Goal: Transaction & Acquisition: Purchase product/service

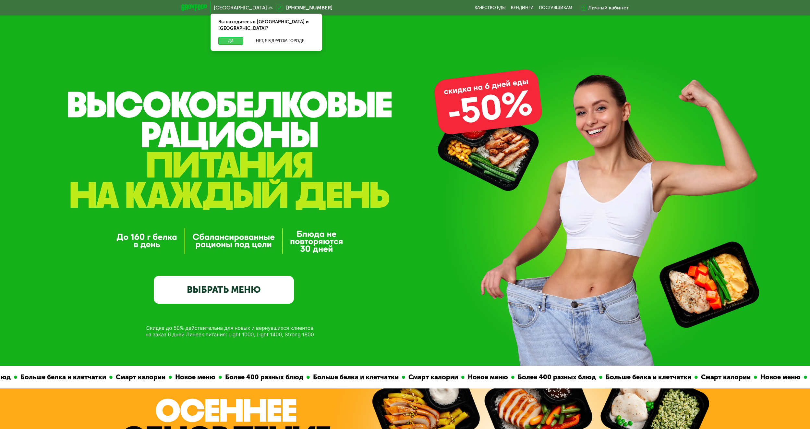
click at [233, 37] on button "Да" at bounding box center [230, 41] width 25 height 8
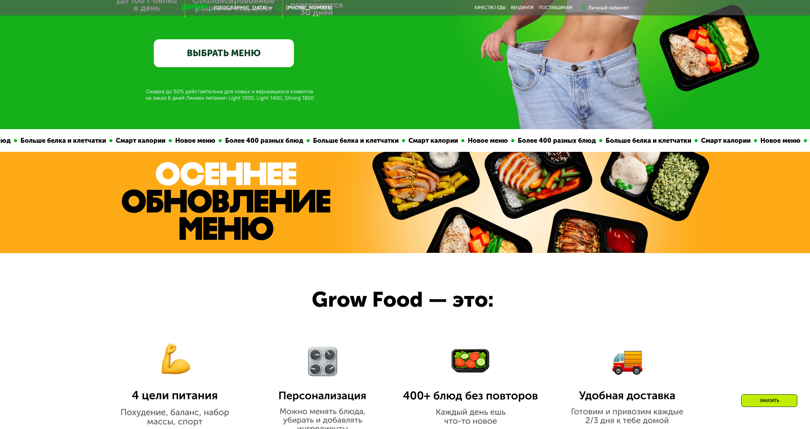
scroll to position [260, 0]
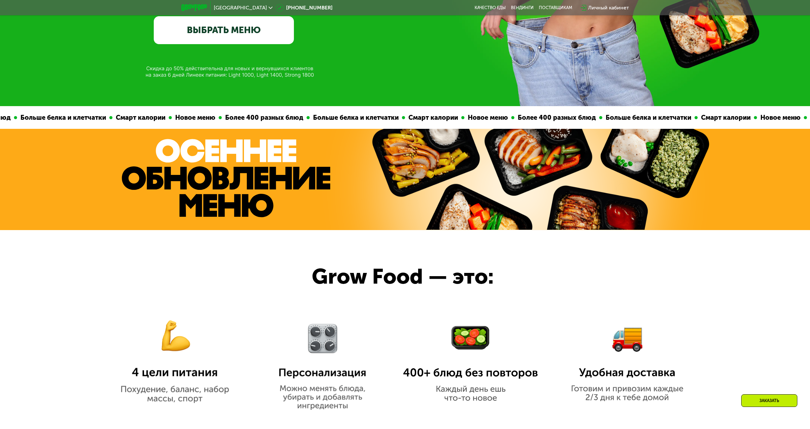
click at [226, 28] on link "ВЫБРАТЬ МЕНЮ" at bounding box center [224, 30] width 140 height 28
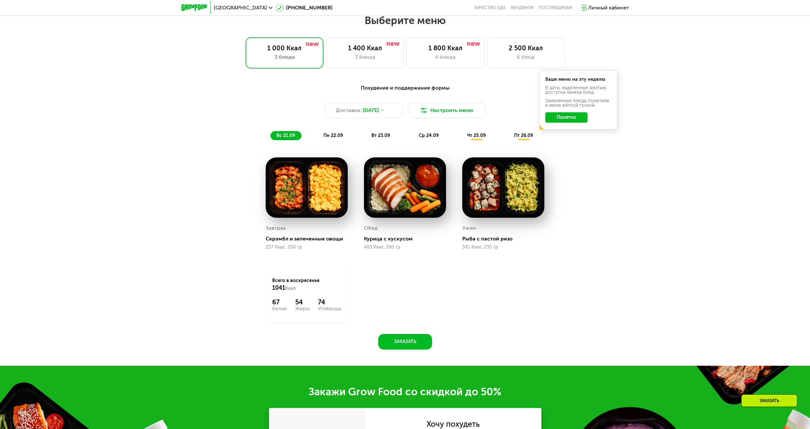
scroll to position [695, 0]
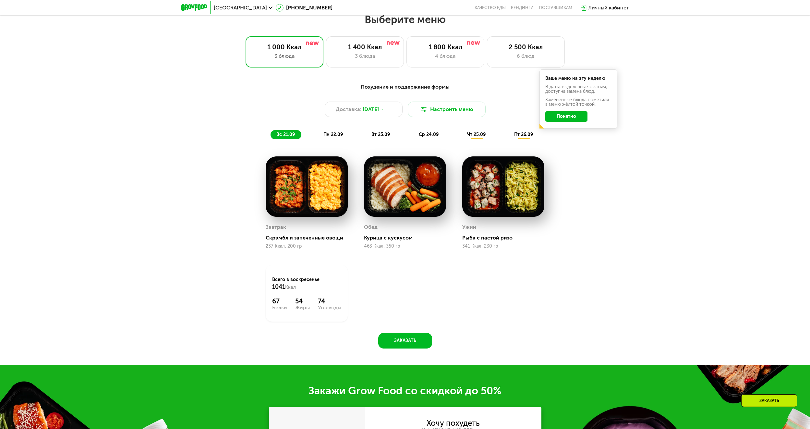
click at [573, 115] on button "Понятно" at bounding box center [567, 116] width 42 height 10
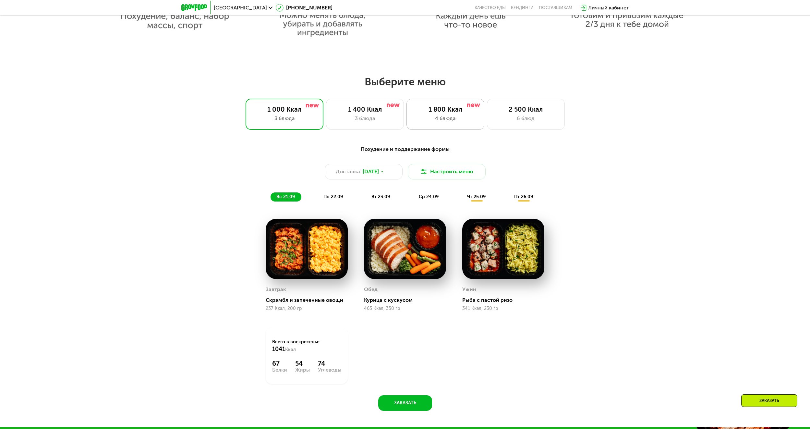
scroll to position [630, 0]
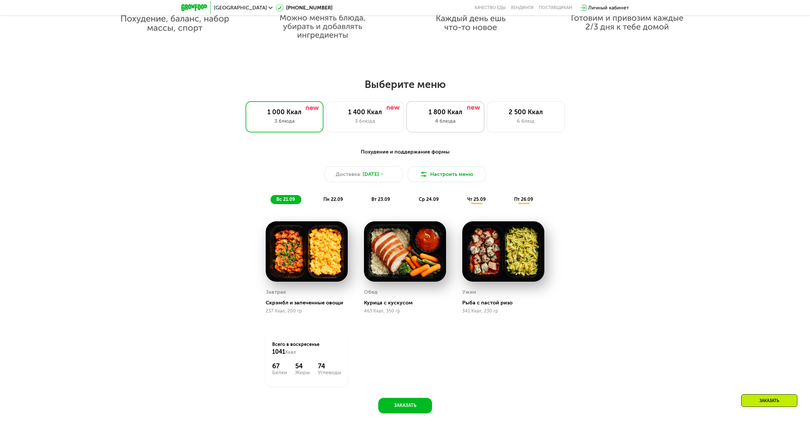
click at [463, 130] on div "1 800 Ккал 4 блюда" at bounding box center [446, 116] width 78 height 31
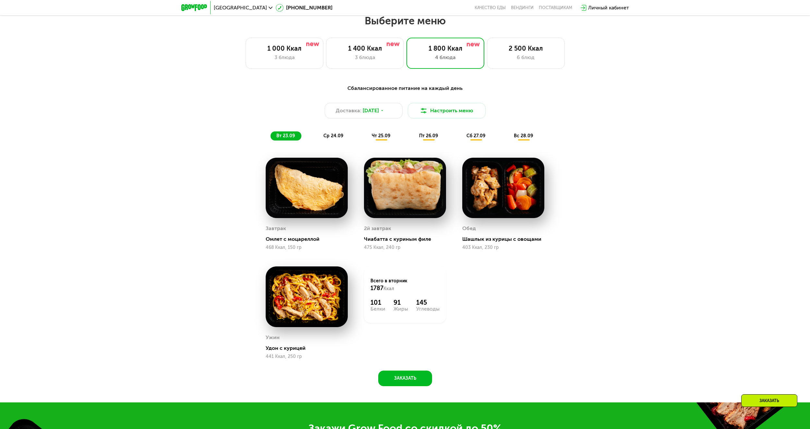
scroll to position [695, 0]
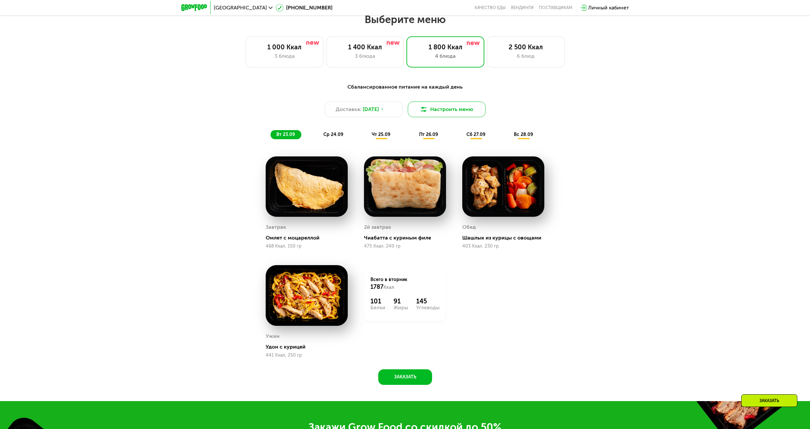
click at [439, 115] on button "Настроить меню" at bounding box center [447, 110] width 78 height 16
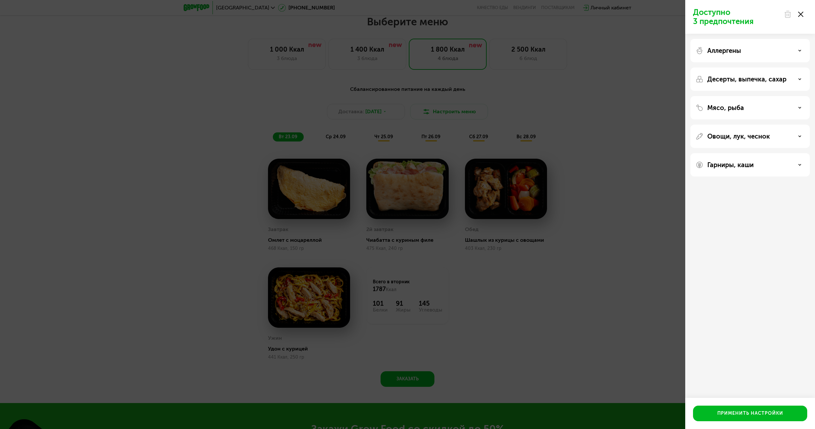
click at [647, 170] on div "Доступно 3 предпочтения Аллергены Десерты, выпечка, сахар Мясо, рыба Овощи, лук…" at bounding box center [407, 214] width 815 height 429
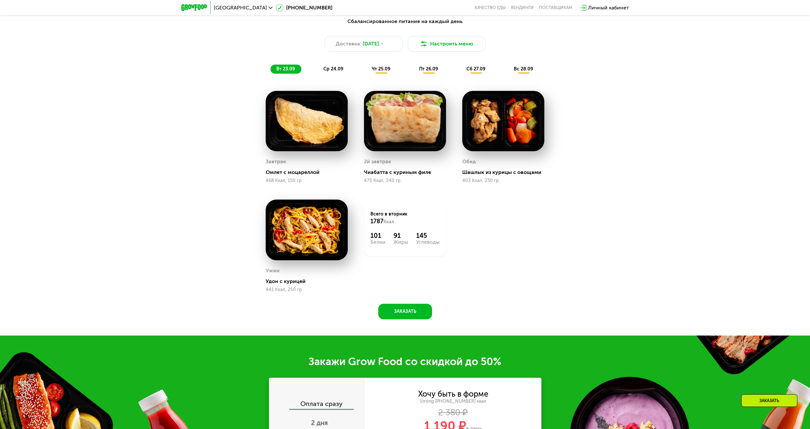
scroll to position [760, 0]
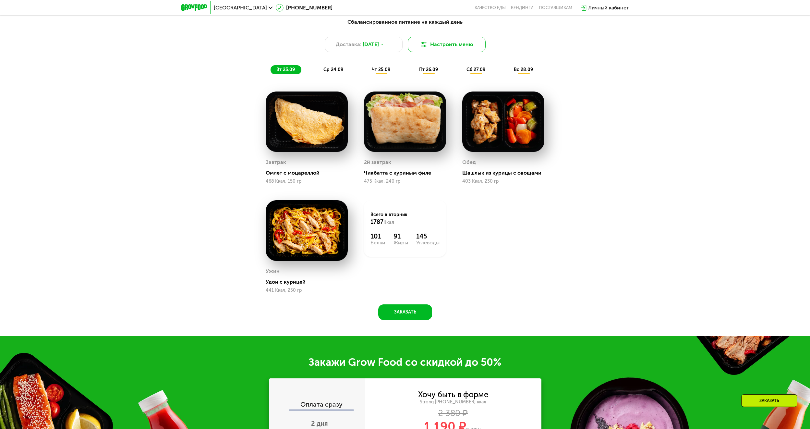
click at [463, 44] on button "Настроить меню" at bounding box center [447, 45] width 78 height 16
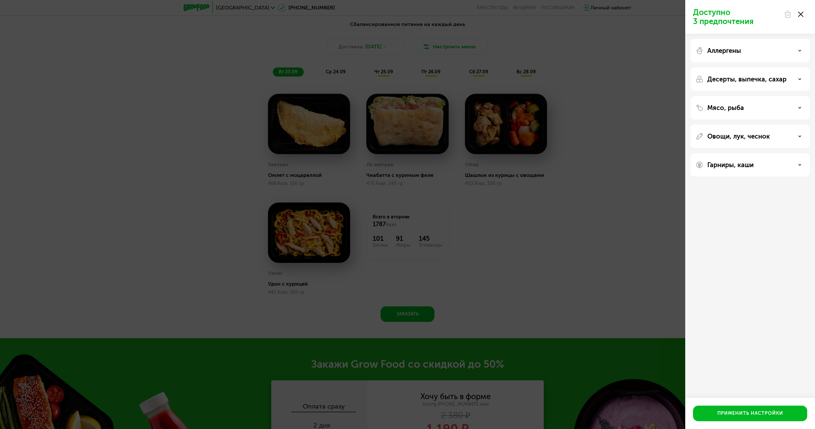
click at [754, 106] on div "Мясо, рыба" at bounding box center [750, 108] width 109 height 8
click at [748, 220] on p "Овощи, лук, чеснок" at bounding box center [739, 220] width 63 height 8
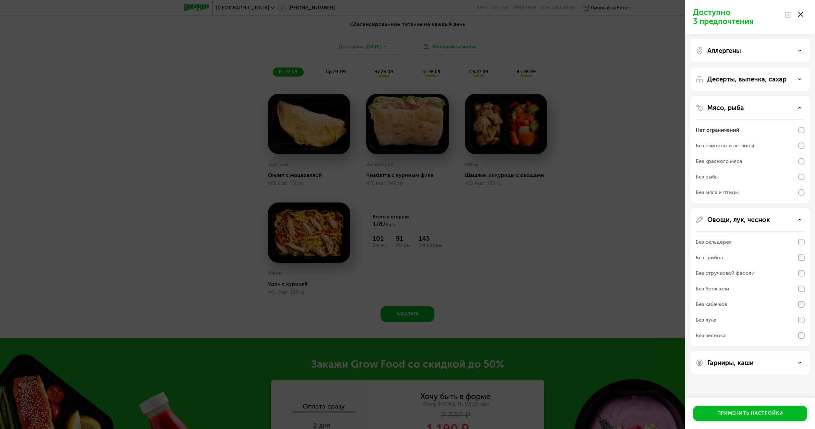
click at [748, 220] on p "Овощи, лук, чеснок" at bounding box center [739, 220] width 63 height 8
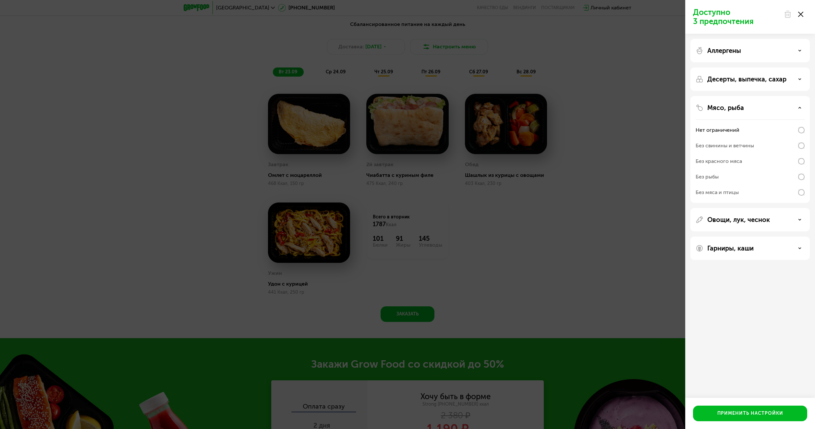
click at [732, 245] on p "Гарниры, каши" at bounding box center [731, 248] width 46 height 8
click at [736, 55] on div "Аллергены" at bounding box center [750, 50] width 119 height 23
click at [799, 17] on div at bounding box center [793, 14] width 27 height 13
click at [798, 15] on div at bounding box center [793, 14] width 27 height 13
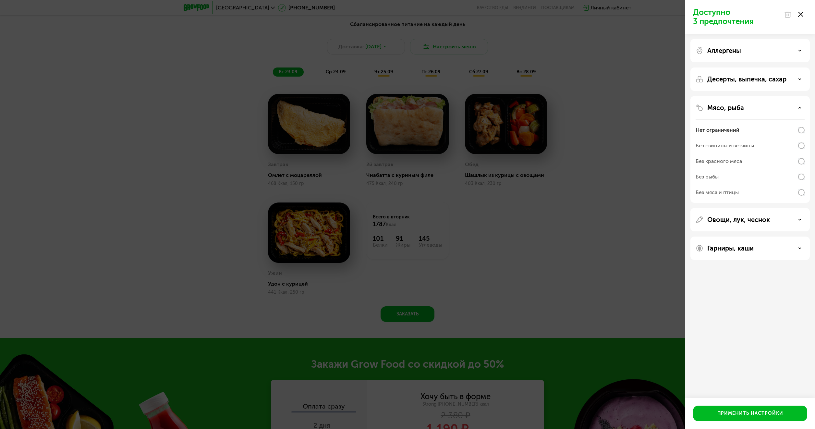
drag, startPoint x: 801, startPoint y: 17, endPoint x: 801, endPoint y: 13, distance: 3.9
click at [801, 15] on icon at bounding box center [800, 14] width 5 height 5
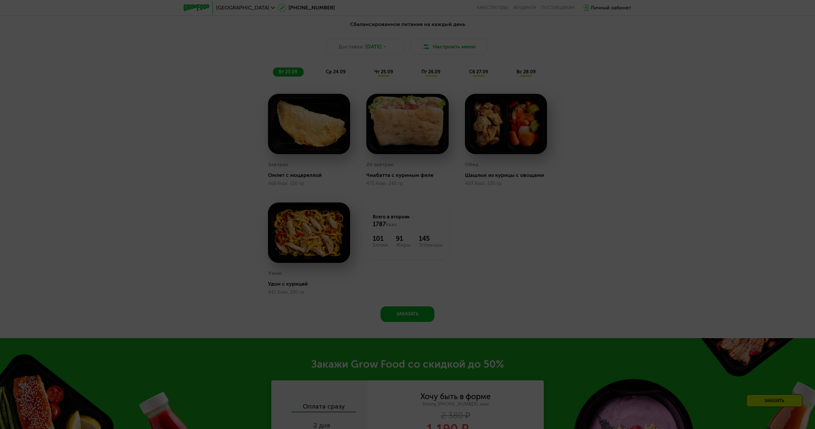
drag, startPoint x: 801, startPoint y: 13, endPoint x: 590, endPoint y: 51, distance: 214.5
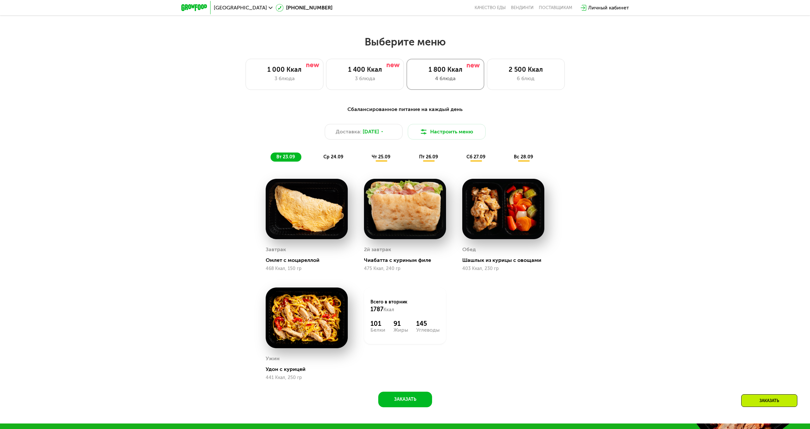
scroll to position [663, 0]
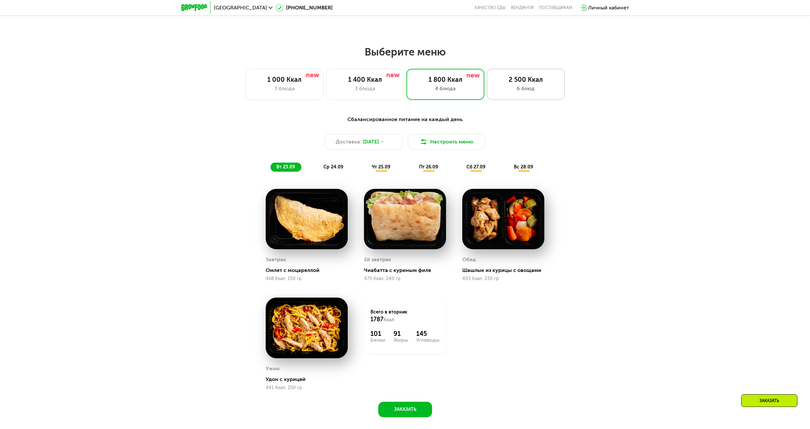
click at [504, 83] on div "2 500 Ккал" at bounding box center [526, 80] width 64 height 8
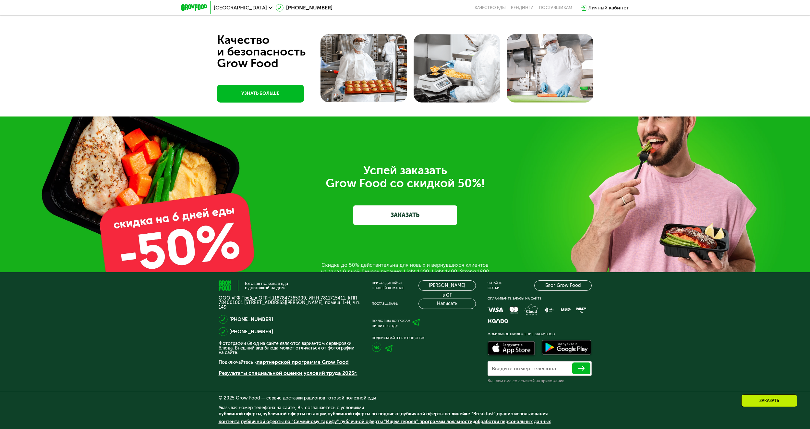
scroll to position [2469, 0]
click at [405, 215] on link "ЗАКАЗАТЬ" at bounding box center [405, 214] width 104 height 19
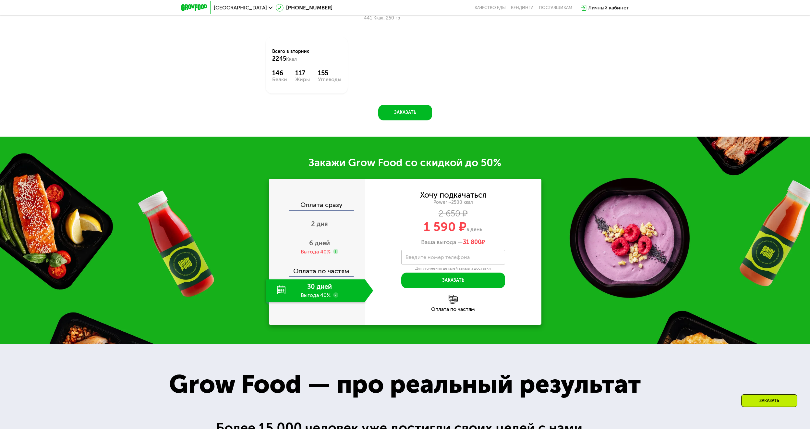
scroll to position [1000, 0]
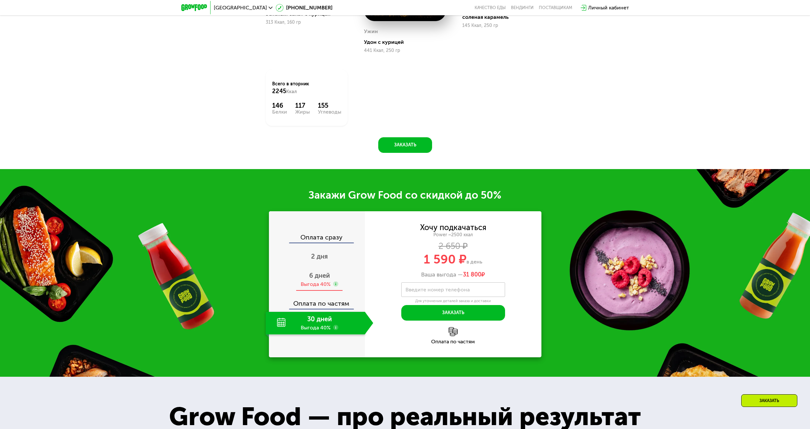
click at [322, 279] on span "6 дней" at bounding box center [319, 276] width 21 height 8
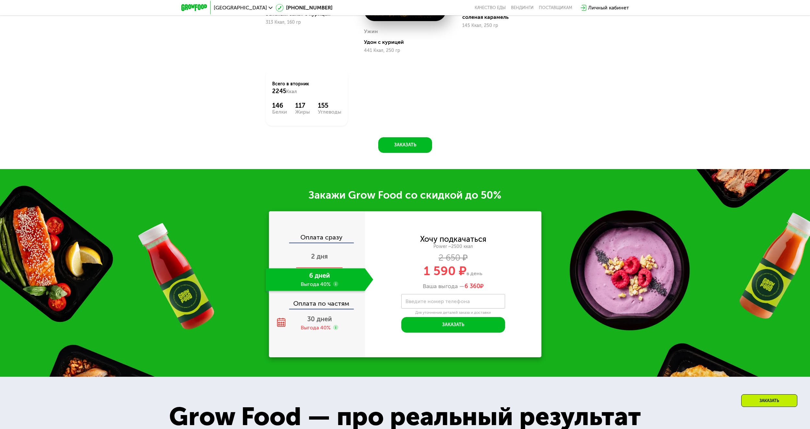
click at [332, 268] on div "2 дня" at bounding box center [320, 257] width 108 height 23
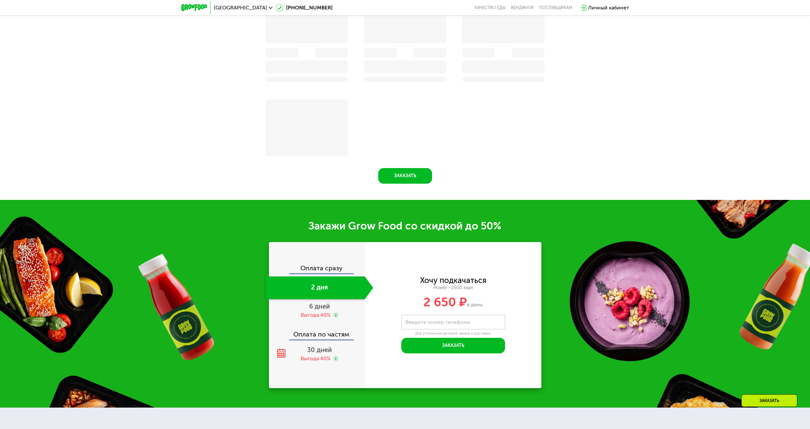
scroll to position [1025, 0]
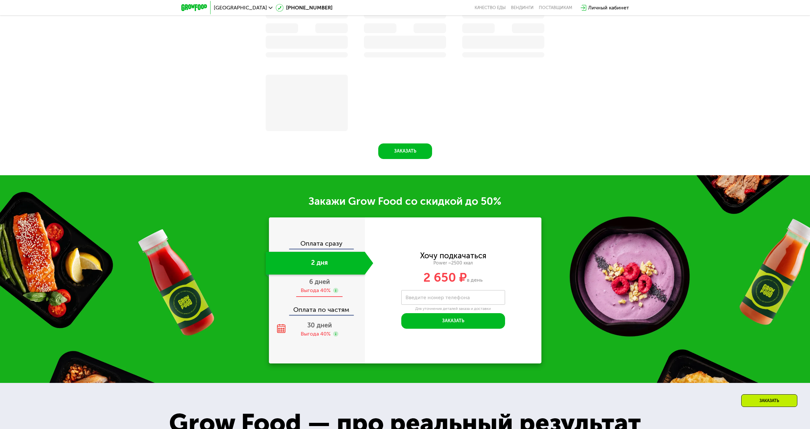
click at [325, 286] on span "6 дней" at bounding box center [319, 282] width 21 height 8
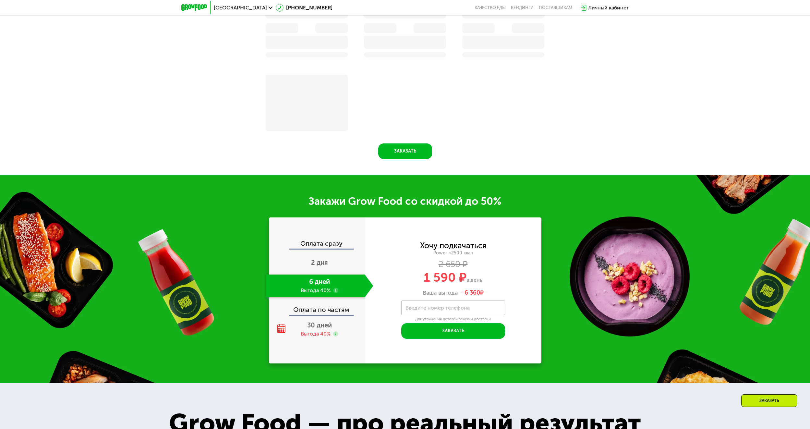
scroll to position [1000, 0]
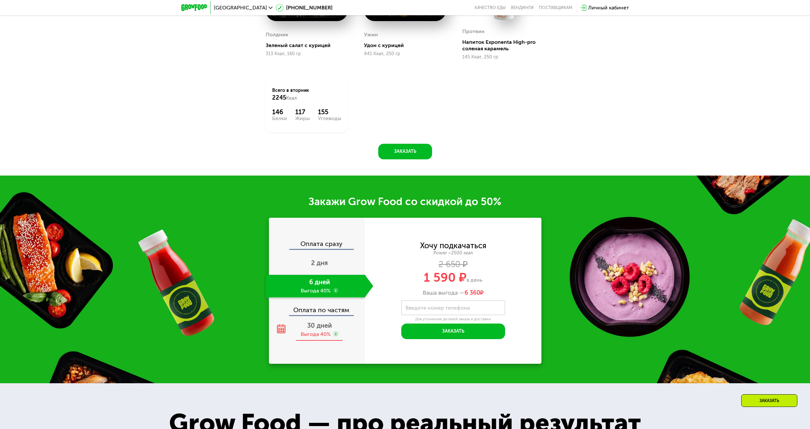
click at [328, 332] on div "30 дней Выгода 40%" at bounding box center [320, 329] width 108 height 23
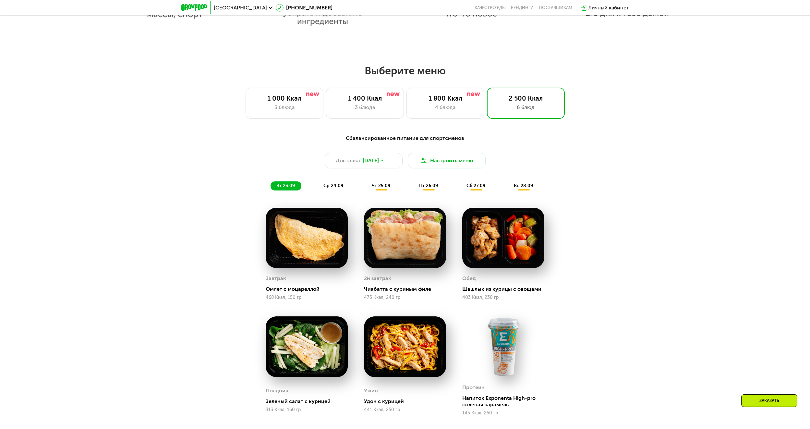
scroll to position [643, 0]
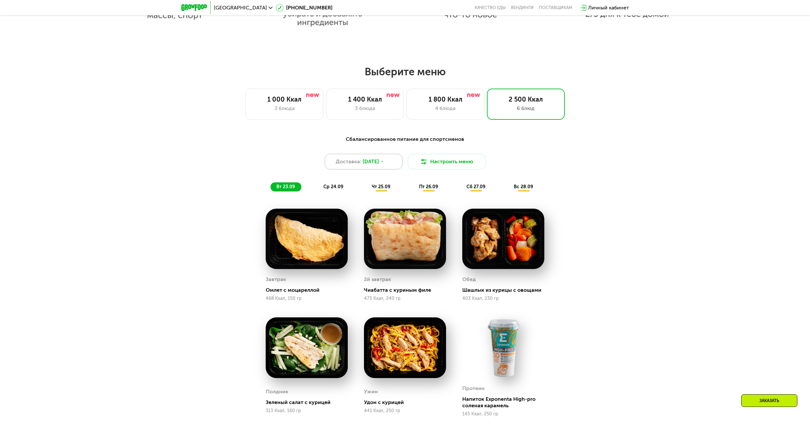
click at [388, 169] on div "Доставка: [DATE]" at bounding box center [364, 162] width 78 height 16
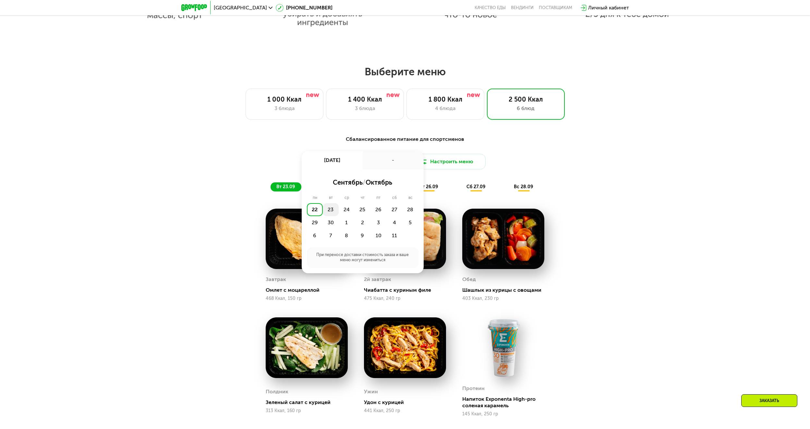
click at [333, 213] on div "23" at bounding box center [331, 209] width 16 height 13
click at [488, 260] on img at bounding box center [504, 239] width 82 height 60
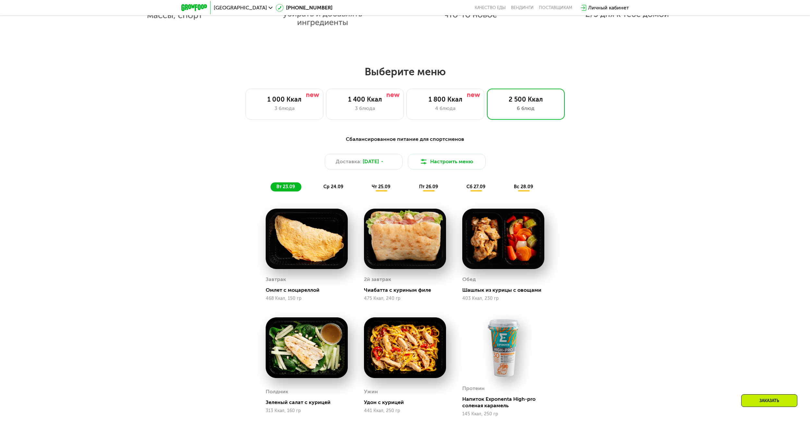
click at [337, 189] on span "ср 24.09" at bounding box center [334, 187] width 20 height 6
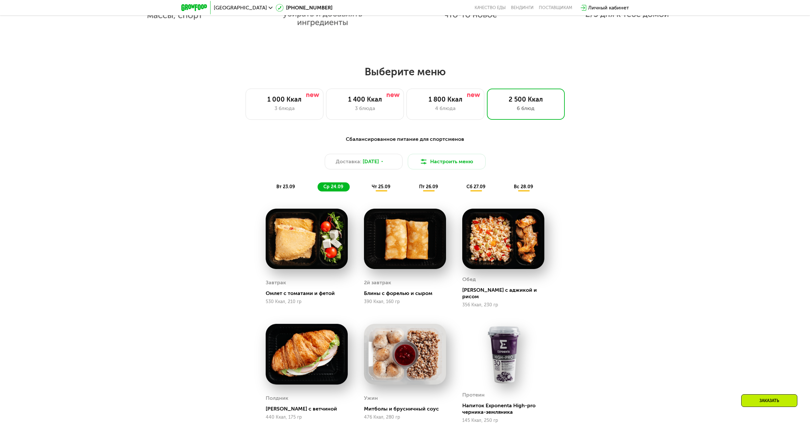
click at [380, 190] on span "чт 25.09" at bounding box center [381, 187] width 19 height 6
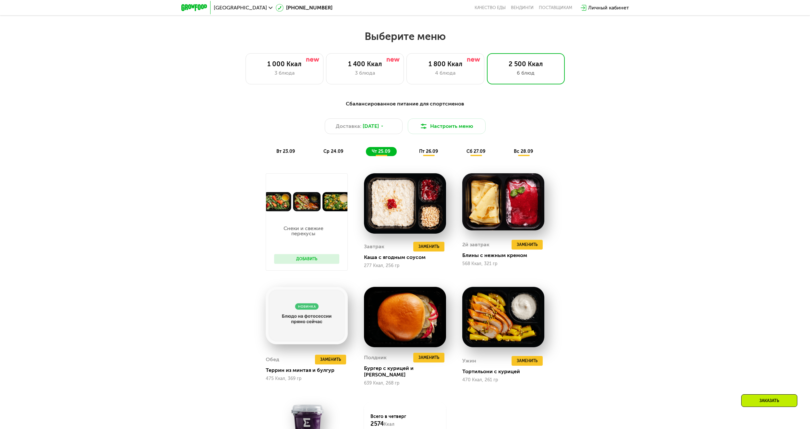
scroll to position [675, 0]
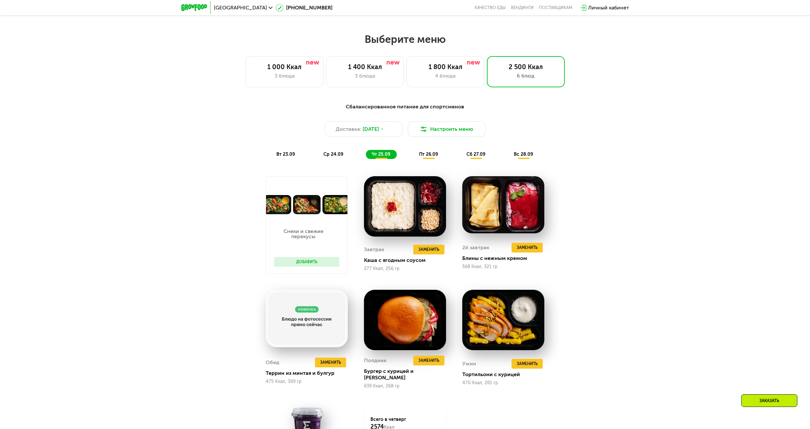
click at [431, 163] on div "Сбалансированное питание для спортсменов Доставка: [DATE] Настроить меню вт 23.…" at bounding box center [405, 131] width 392 height 64
click at [432, 157] on span "пт 26.09" at bounding box center [428, 155] width 19 height 6
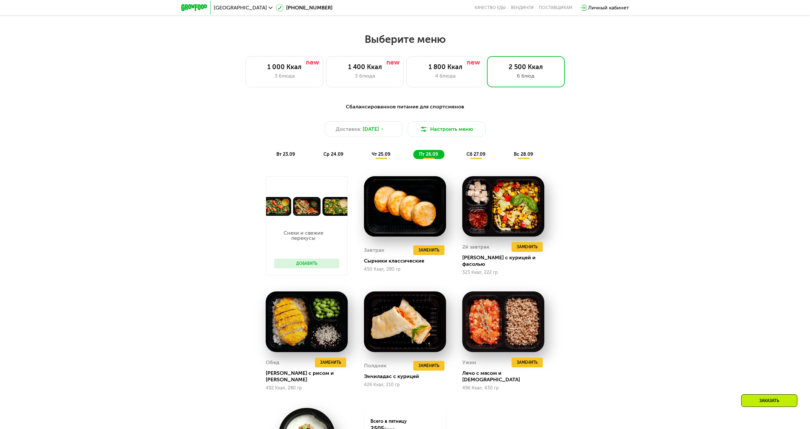
click at [477, 159] on div "сб 27.09" at bounding box center [476, 154] width 31 height 9
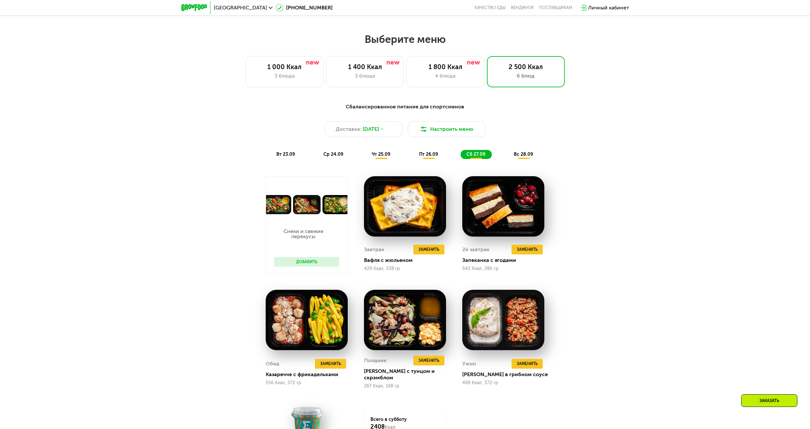
click at [528, 157] on span "вс 28.09" at bounding box center [523, 155] width 19 height 6
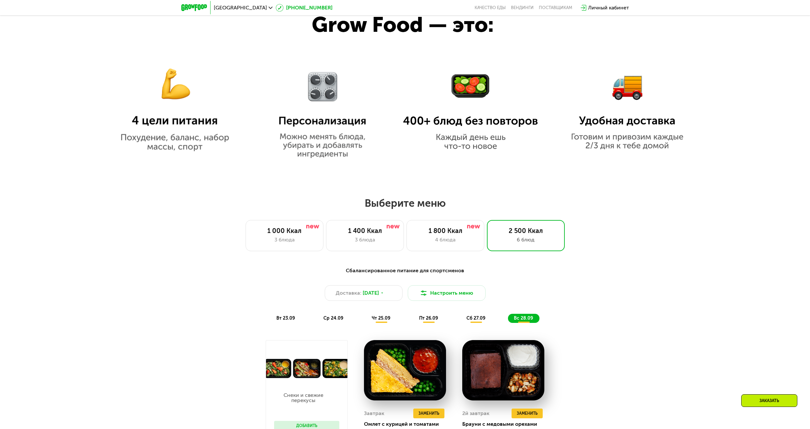
scroll to position [513, 0]
